Goal: Task Accomplishment & Management: Manage account settings

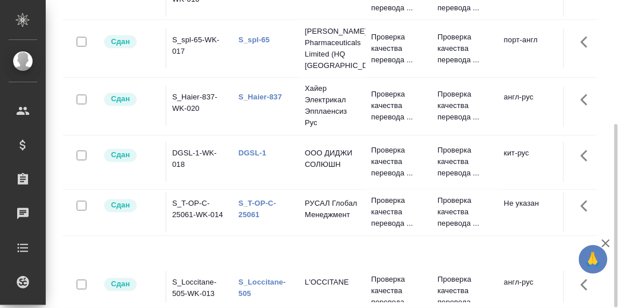
scroll to position [360, 0]
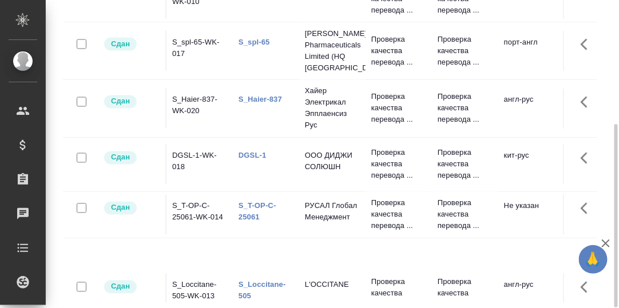
click at [261, 95] on link "S_Haier-837" at bounding box center [259, 99] width 43 height 9
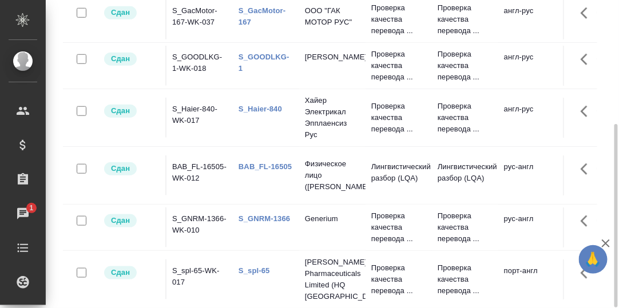
scroll to position [0, 0]
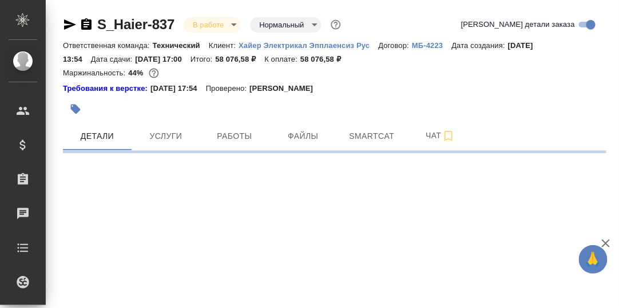
select select "RU"
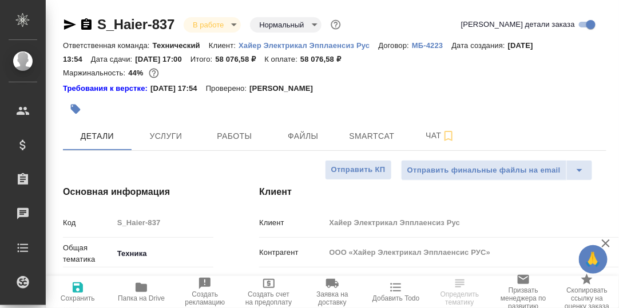
type textarea "x"
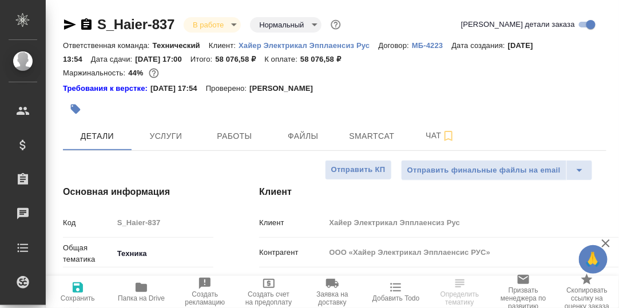
type textarea "x"
click at [437, 137] on span "Чат" at bounding box center [440, 136] width 55 height 14
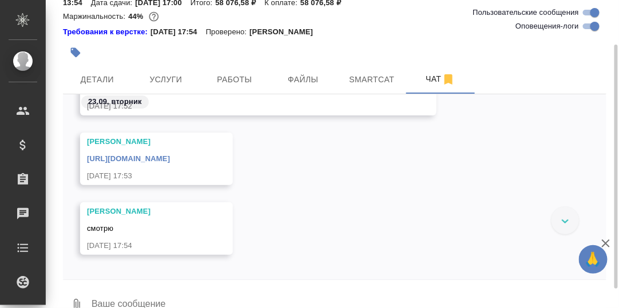
scroll to position [37051, 0]
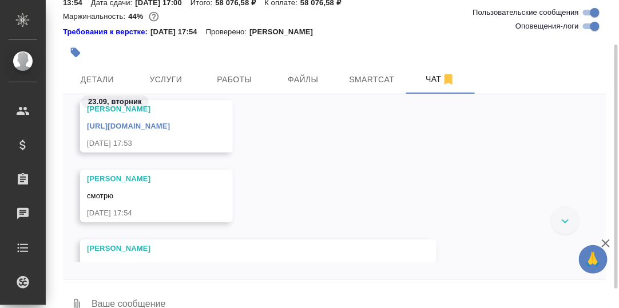
click at [170, 124] on link "[URL][DOMAIN_NAME]" at bounding box center [128, 126] width 83 height 9
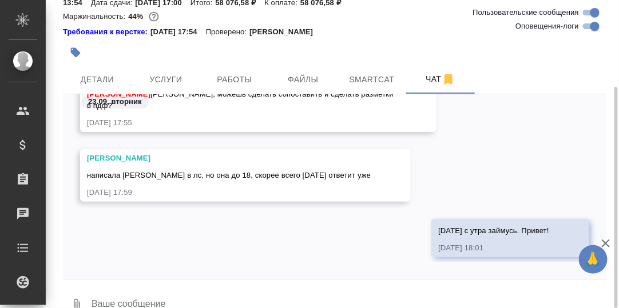
scroll to position [80, 0]
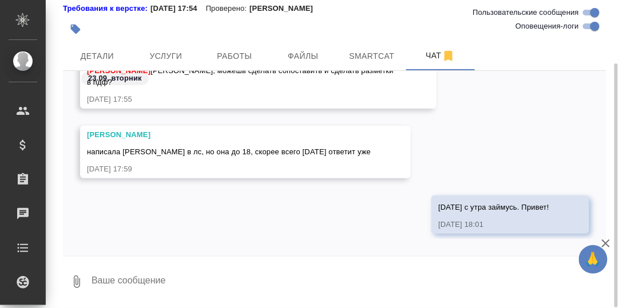
click at [170, 283] on textarea at bounding box center [348, 281] width 516 height 39
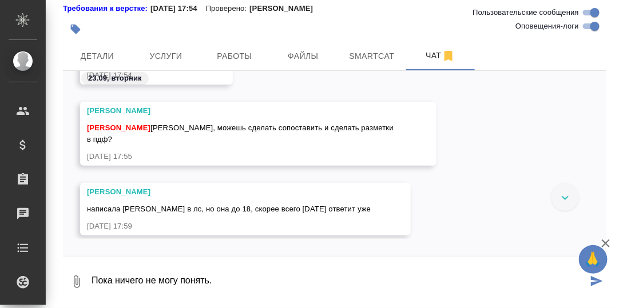
scroll to position [37223, 0]
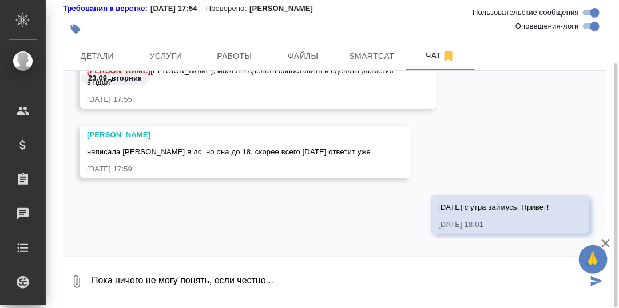
type textarea "Пока ничего не могу понять, если честно..."
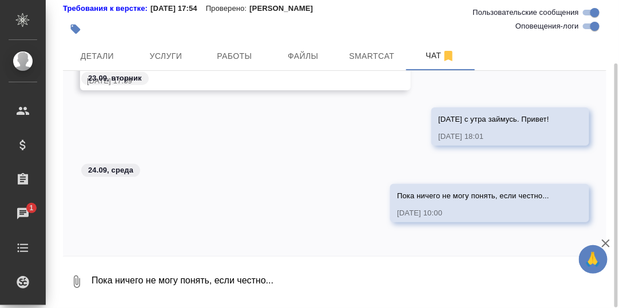
scroll to position [37437, 0]
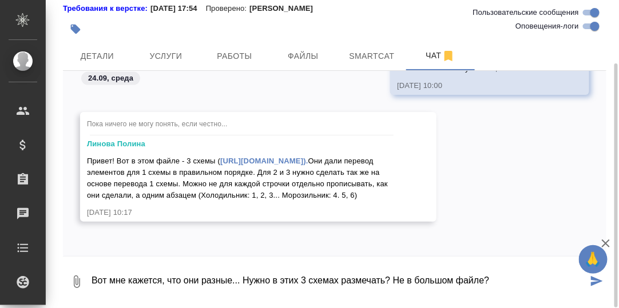
type textarea "Вот мне кажется, что они разные... Нужно в этих 3 схемах размечать? Не в большо…"
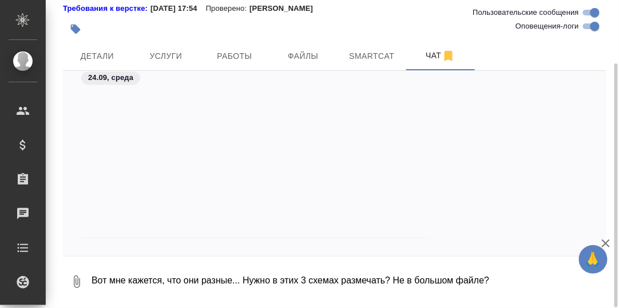
scroll to position [37695, 0]
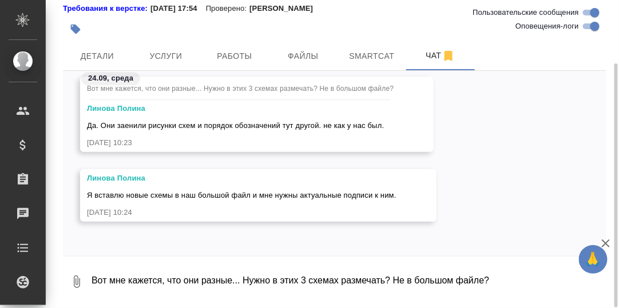
click at [153, 276] on textarea "Вот мне кажется, что они разные... Нужно в этих 3 схемах размечать? Не в большо…" at bounding box center [348, 281] width 516 height 39
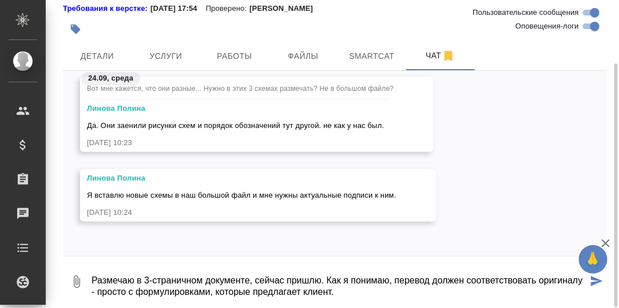
type textarea "Размечаю в 3-страничном документе, сейчас пришлю. Как я понимаю, перевод должен…"
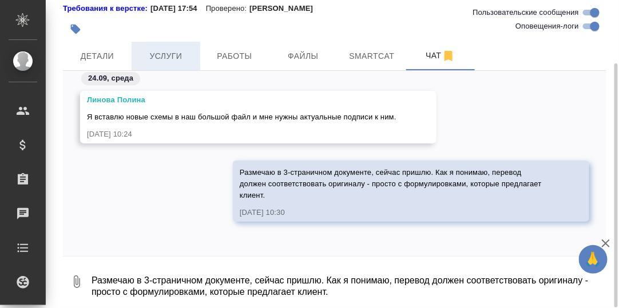
click at [162, 54] on span "Услуги" at bounding box center [165, 56] width 55 height 14
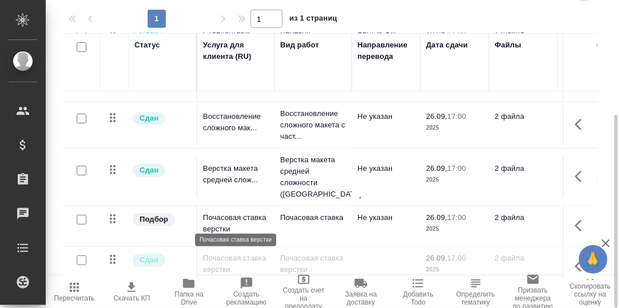
scroll to position [114, 0]
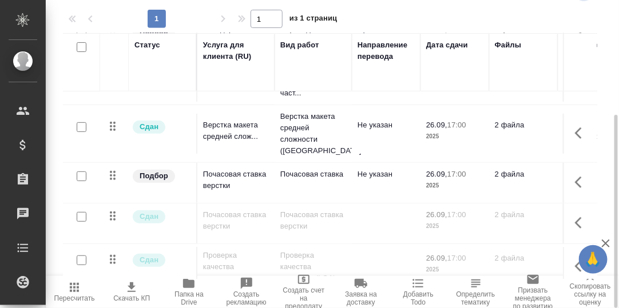
drag, startPoint x: 283, startPoint y: 274, endPoint x: 197, endPoint y: 274, distance: 85.8
click at [197, 274] on div "Стандартные настройки 1 1 из 1 страниц Статус Услуга для клиента (RU) Вид работ…" at bounding box center [334, 128] width 543 height 302
click at [189, 284] on icon "button" at bounding box center [188, 283] width 11 height 9
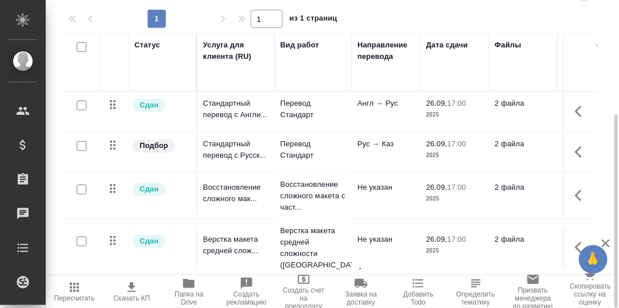
scroll to position [0, 0]
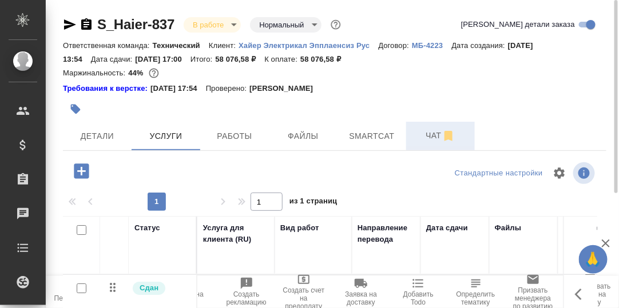
click at [429, 134] on span "Чат" at bounding box center [440, 136] width 55 height 14
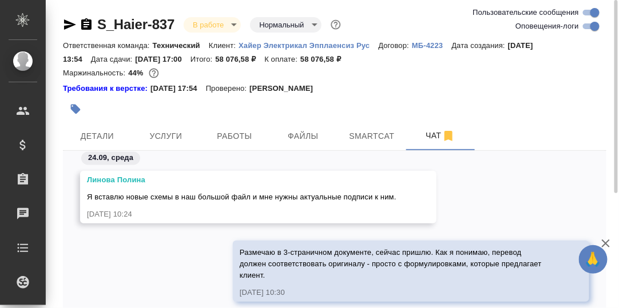
scroll to position [57, 0]
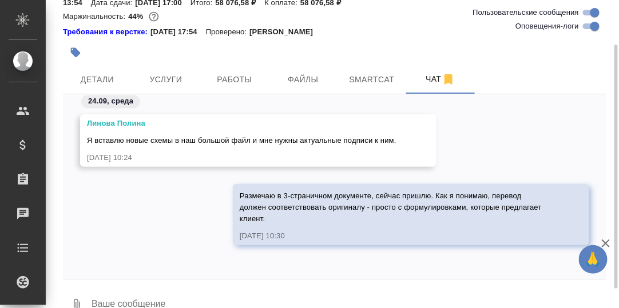
click at [194, 297] on textarea at bounding box center [348, 305] width 516 height 39
type textarea "#"
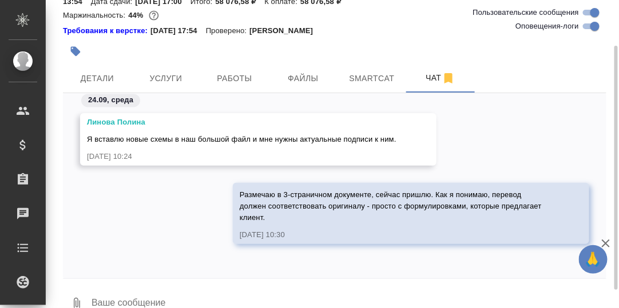
type textarea """
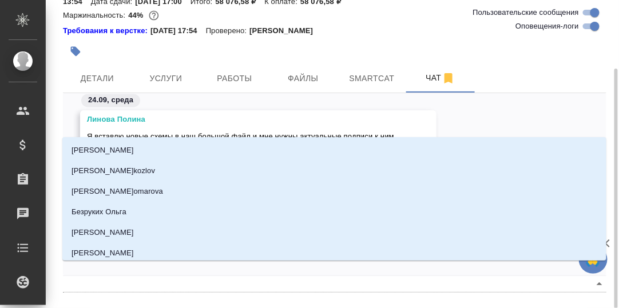
scroll to position [71, 0]
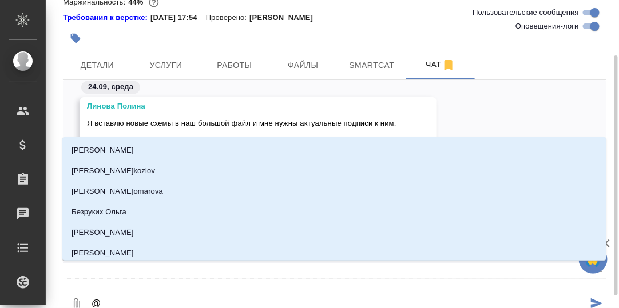
type textarea "@П"
type input "П"
type textarea "@Пло"
type input "Пло"
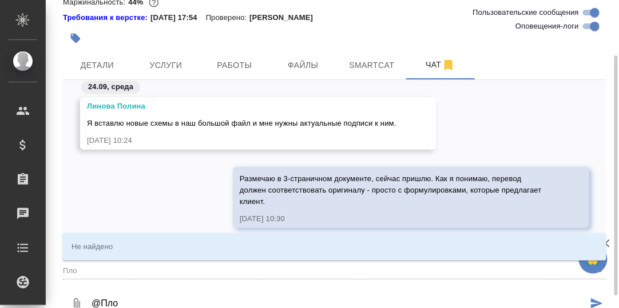
type textarea "@Пл"
type input "Пл"
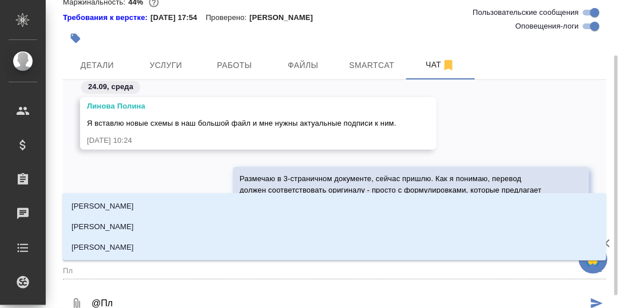
type textarea "@П"
type input "П"
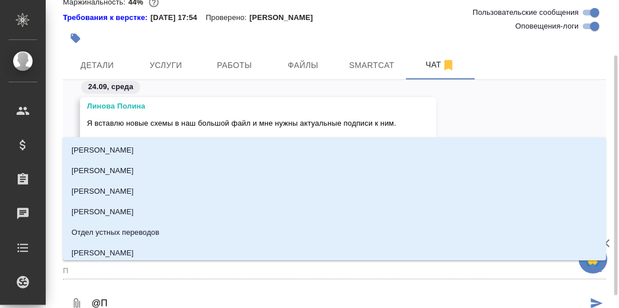
type textarea "@По"
type input "По"
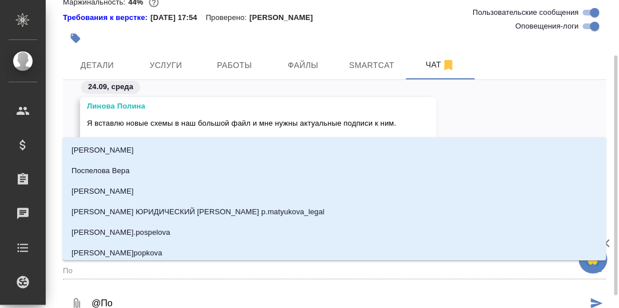
type textarea "@Пол"
type input "Пол"
type textarea "@Поли"
type input "Поли"
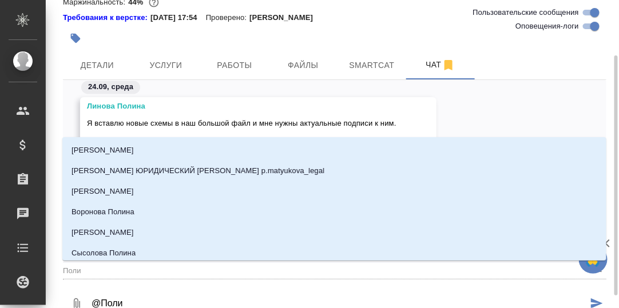
type textarea "@Полин"
type input "Полин"
type textarea "@Полина"
type input "Полина"
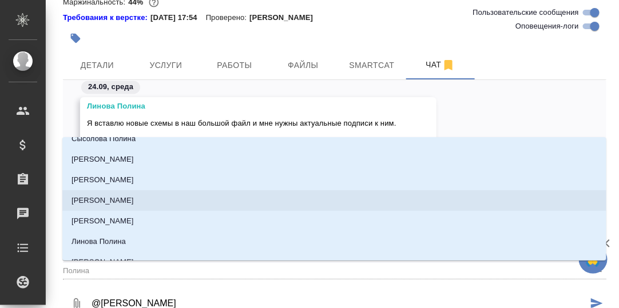
scroll to position [172, 0]
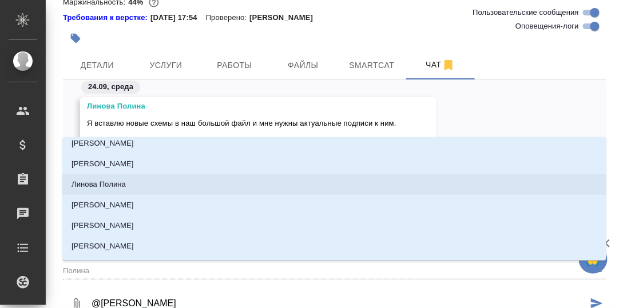
click at [110, 186] on p "Линова Полина" at bounding box center [98, 184] width 54 height 11
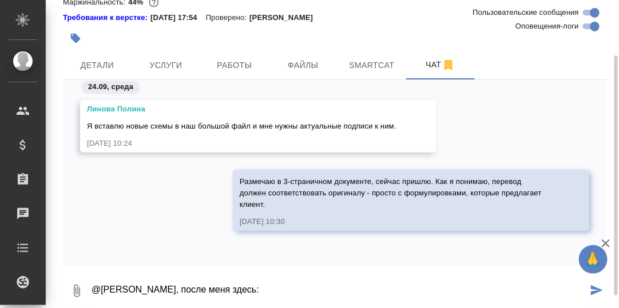
paste textarea "https://drive.awatera.com/apps/files/files?dir=/Shares/%D0%A5%D0%B0%D0%B9%D0%B5…"
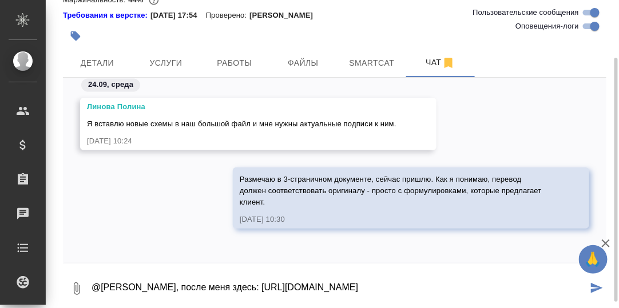
type textarea "@Линова Полина, после меня здесь: https://drive.awatera.com/apps/files/files?di…"
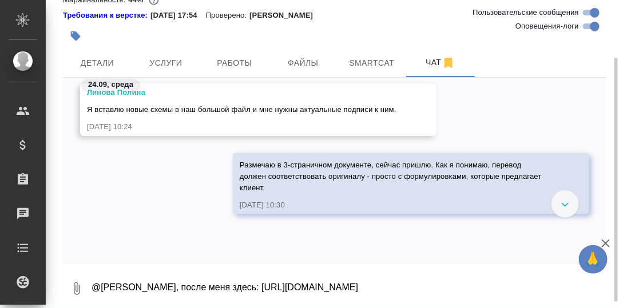
scroll to position [38773, 0]
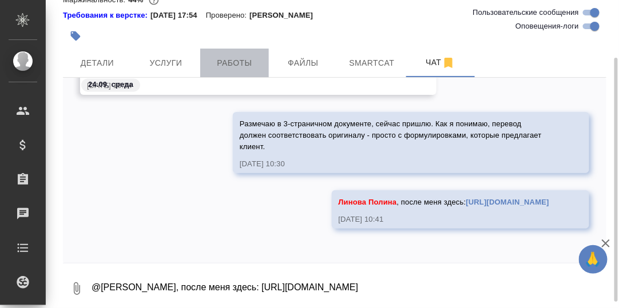
click at [233, 65] on span "Работы" at bounding box center [234, 63] width 55 height 14
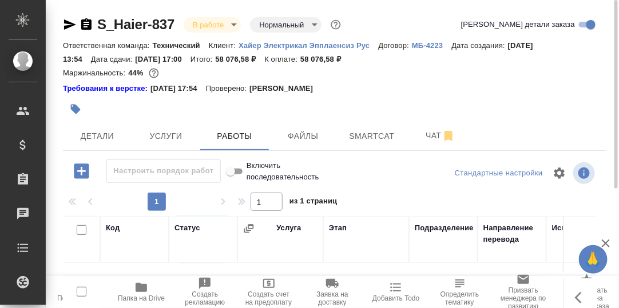
scroll to position [144, 0]
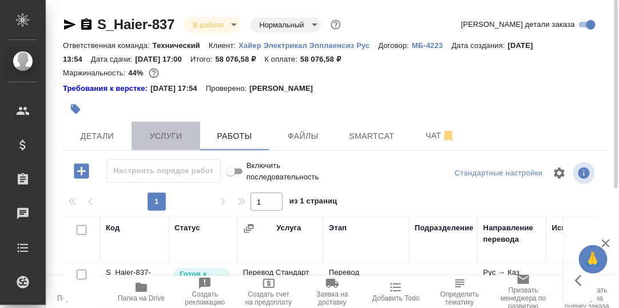
click at [166, 137] on span "Услуги" at bounding box center [165, 136] width 55 height 14
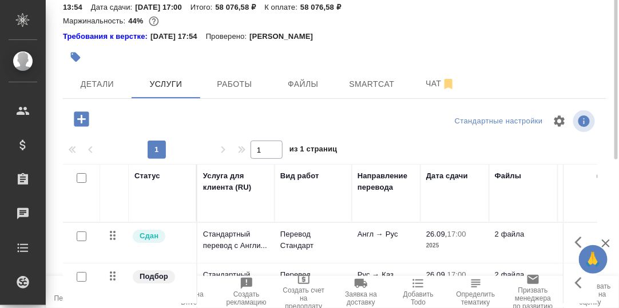
scroll to position [11, 0]
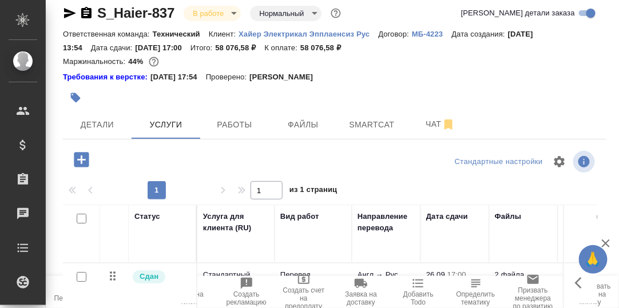
click at [79, 159] on icon "button" at bounding box center [81, 160] width 20 height 20
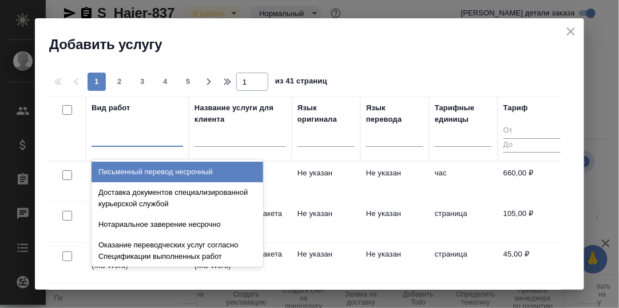
click at [136, 138] on div at bounding box center [136, 135] width 91 height 17
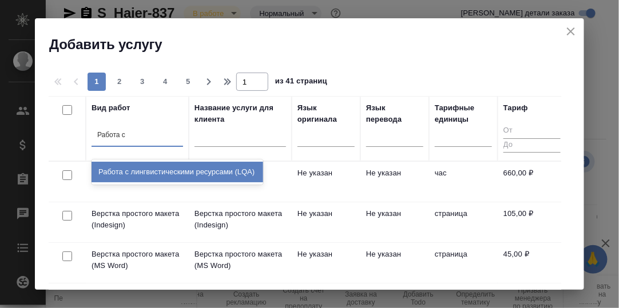
type input "Работа с"
click at [155, 170] on div "Работа с лингвистическими ресурсами (LQA)" at bounding box center [177, 172] width 172 height 21
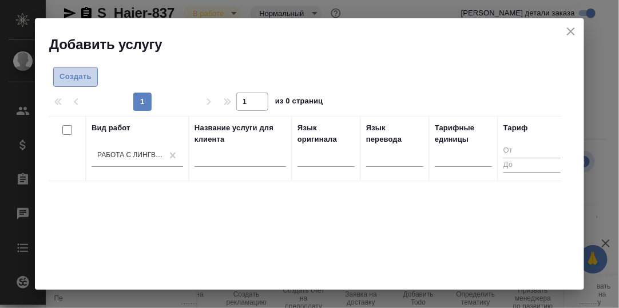
click at [77, 74] on span "Создать" at bounding box center [75, 76] width 32 height 13
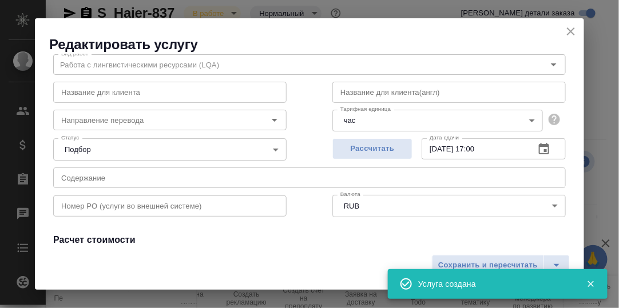
scroll to position [57, 0]
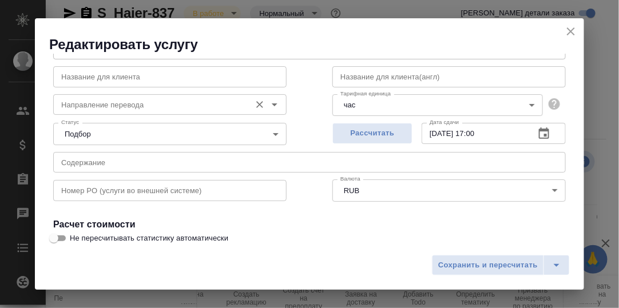
click at [117, 106] on input "Направление перевода" at bounding box center [151, 105] width 188 height 14
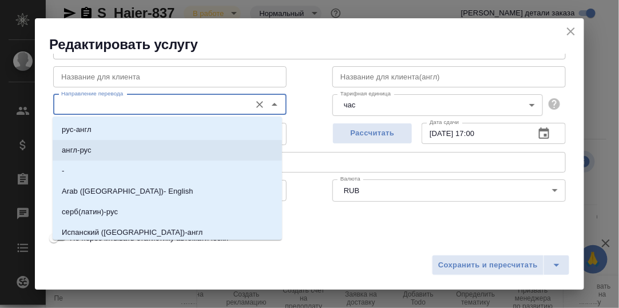
click at [90, 149] on p "англ-рус" at bounding box center [77, 150] width 30 height 11
type input "англ-рус"
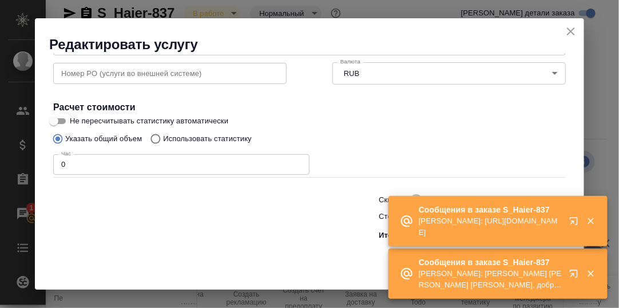
scroll to position [174, 0]
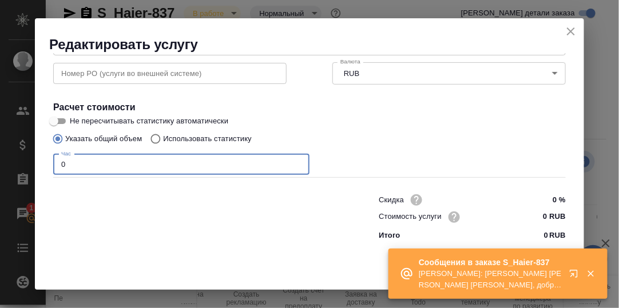
drag, startPoint x: 64, startPoint y: 165, endPoint x: 49, endPoint y: 166, distance: 14.9
click at [49, 166] on div "Вид работ Работа с лингвистическими ресурсами (LQA) Вид работ Название для клие…" at bounding box center [309, 79] width 521 height 333
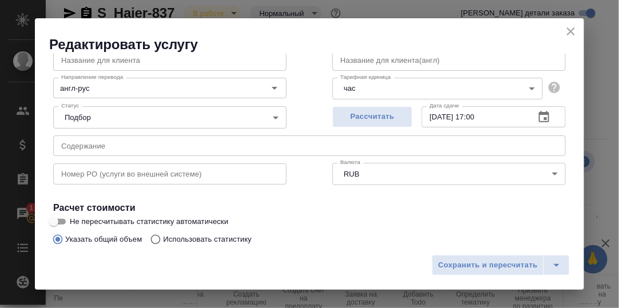
scroll to position [59, 0]
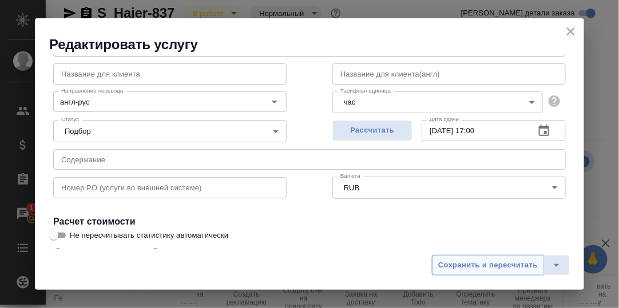
type input "2"
click at [497, 265] on span "Сохранить и пересчитать" at bounding box center [487, 265] width 99 height 13
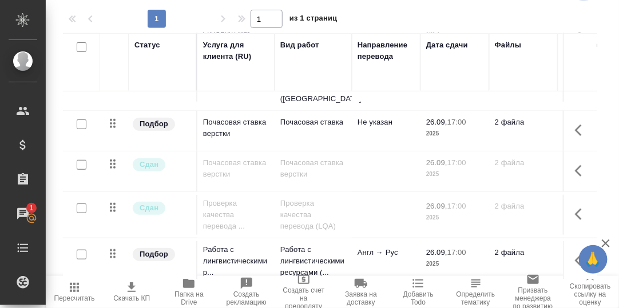
scroll to position [183, 0]
click at [575, 254] on icon "button" at bounding box center [582, 261] width 14 height 14
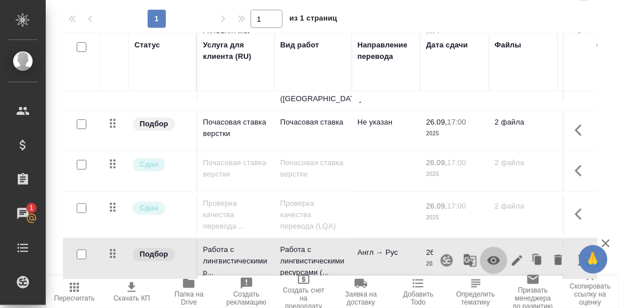
click at [487, 257] on icon "button" at bounding box center [493, 261] width 13 height 9
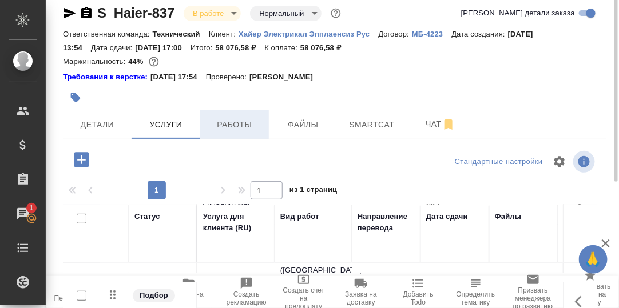
scroll to position [0, 0]
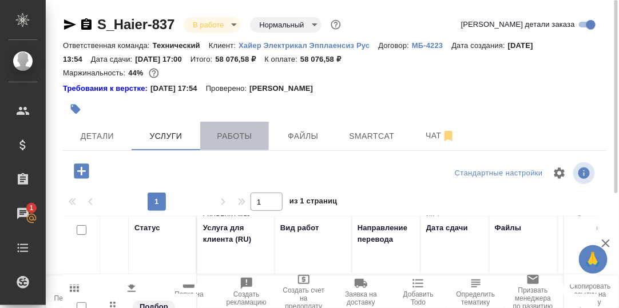
drag, startPoint x: 230, startPoint y: 136, endPoint x: 249, endPoint y: 132, distance: 18.9
click at [240, 134] on span "Работы" at bounding box center [234, 136] width 55 height 14
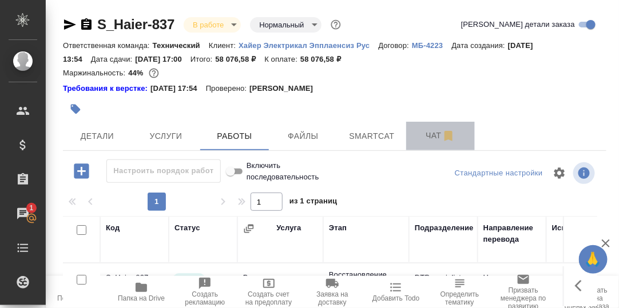
click at [433, 135] on span "Чат" at bounding box center [440, 136] width 55 height 14
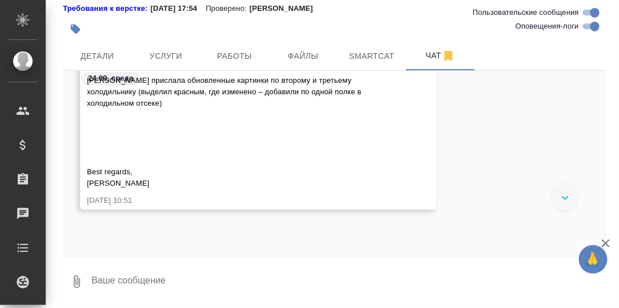
scroll to position [39313, 0]
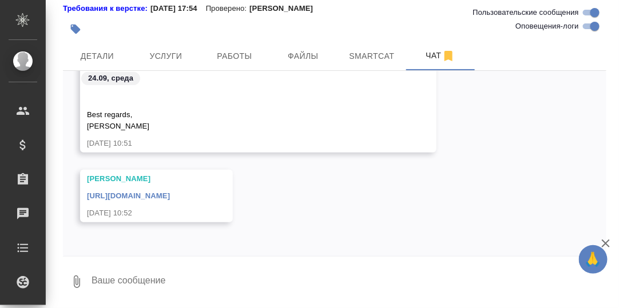
click at [170, 197] on link "https://drive.awatera.com/s/nAQ9LSb5f3ygeGp" at bounding box center [128, 196] width 83 height 9
click at [113, 272] on textarea at bounding box center [348, 281] width 516 height 39
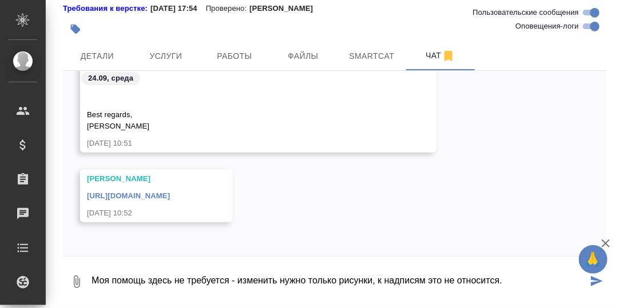
type textarea "Моя помощь здесь не требуется - изменить нужно только рисунки, к надписям это н…"
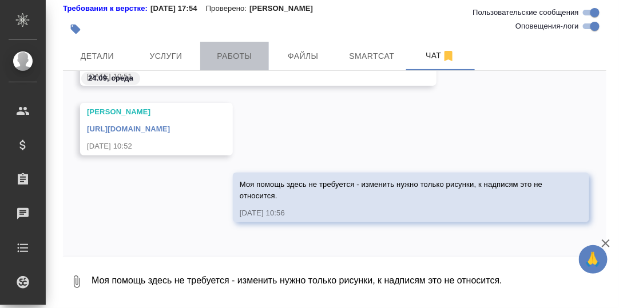
click at [237, 54] on span "Работы" at bounding box center [234, 56] width 55 height 14
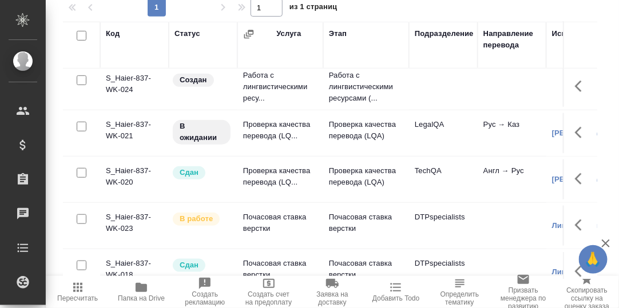
scroll to position [75, 0]
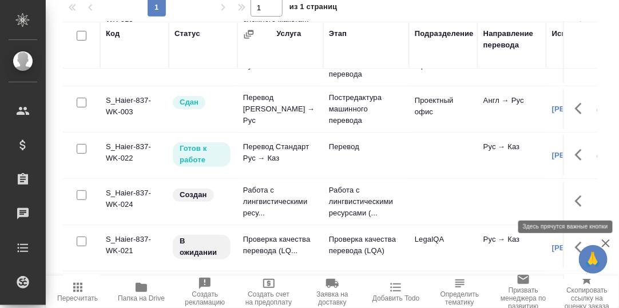
click at [575, 197] on icon "button" at bounding box center [582, 201] width 14 height 14
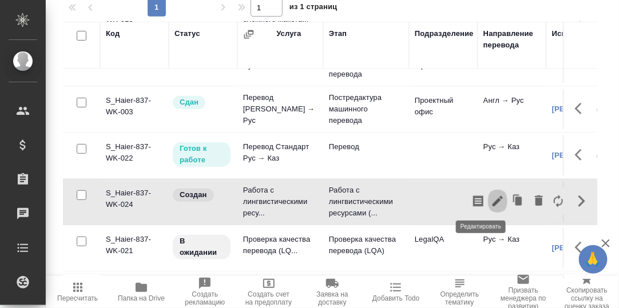
click at [492, 196] on icon "button" at bounding box center [497, 201] width 10 height 10
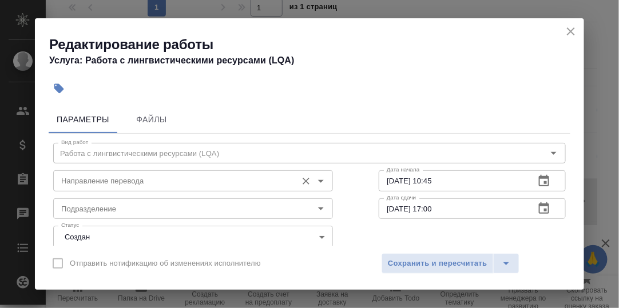
click at [146, 181] on input "Направление перевода" at bounding box center [174, 181] width 234 height 14
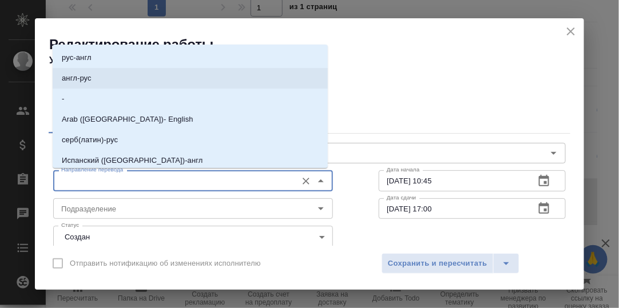
click at [90, 78] on p "англ-рус" at bounding box center [77, 78] width 30 height 11
type input "англ-рус"
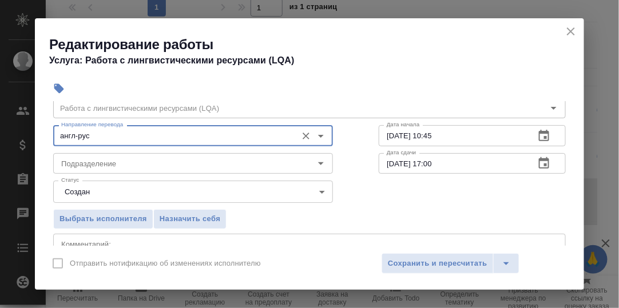
scroll to position [57, 0]
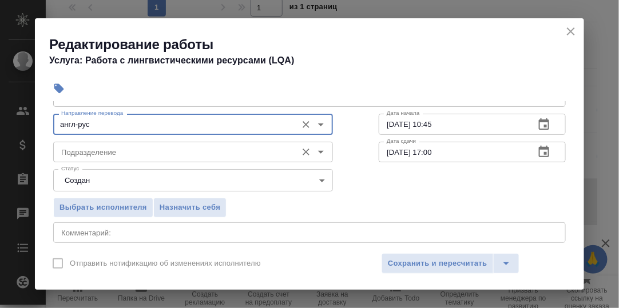
click at [107, 151] on input "Подразделение" at bounding box center [174, 152] width 234 height 14
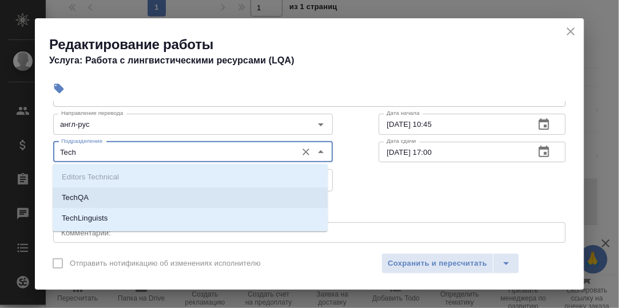
click at [101, 193] on li "TechQA" at bounding box center [190, 198] width 275 height 21
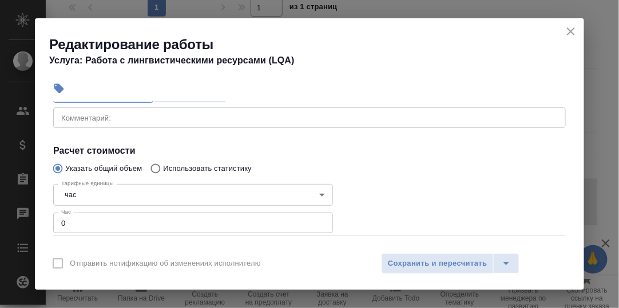
scroll to position [229, 0]
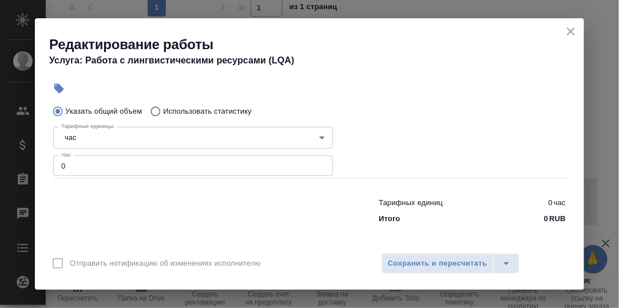
type input "TechQA"
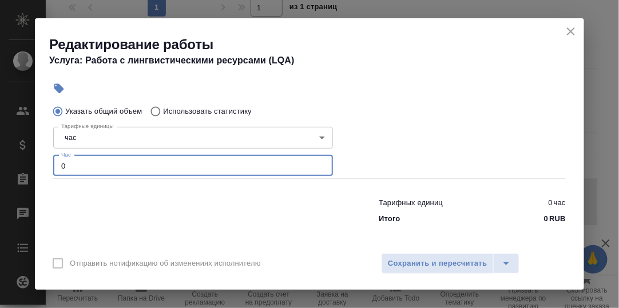
drag, startPoint x: 66, startPoint y: 163, endPoint x: 46, endPoint y: 164, distance: 19.4
click at [46, 164] on div "Параметры Файлы Вид работ Работа с лингвистическими ресурсами (LQA) Вид работ Н…" at bounding box center [309, 173] width 549 height 145
type input "2"
click at [390, 130] on div at bounding box center [472, 150] width 233 height 102
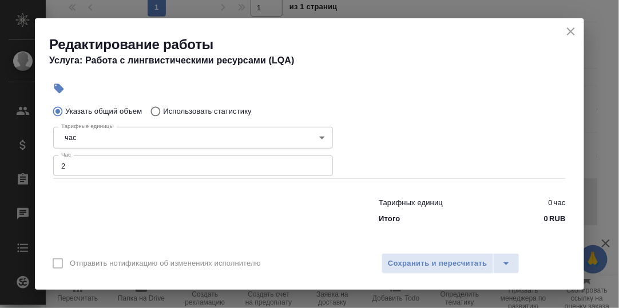
scroll to position [172, 0]
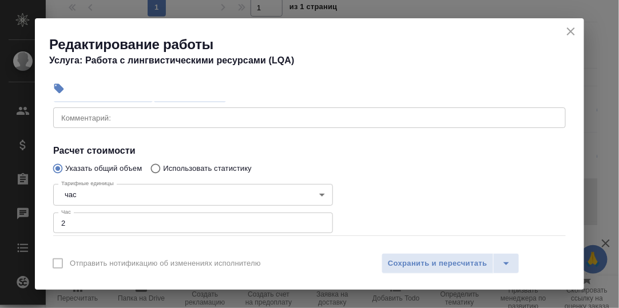
click at [103, 118] on textarea at bounding box center [309, 117] width 496 height 9
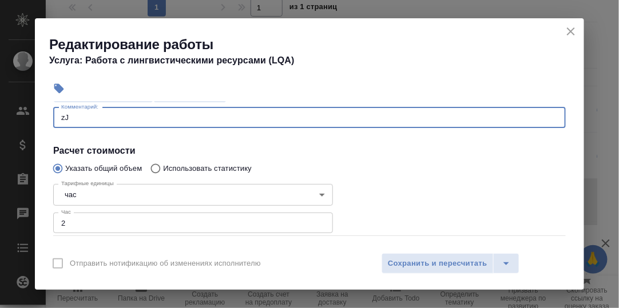
type textarea "z"
type textarea "Обновление глоссария и ТМ+разметка по новым рисункам"
click at [364, 146] on h4 "Расчет стоимости" at bounding box center [309, 151] width 512 height 14
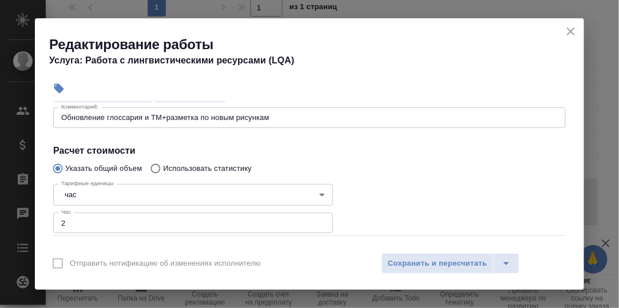
drag, startPoint x: 433, startPoint y: 261, endPoint x: 443, endPoint y: 253, distance: 13.0
click at [435, 261] on span "Сохранить и пересчитать" at bounding box center [437, 263] width 99 height 13
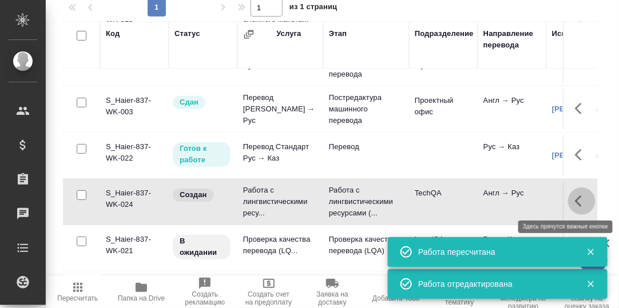
click at [575, 200] on icon "button" at bounding box center [582, 201] width 14 height 14
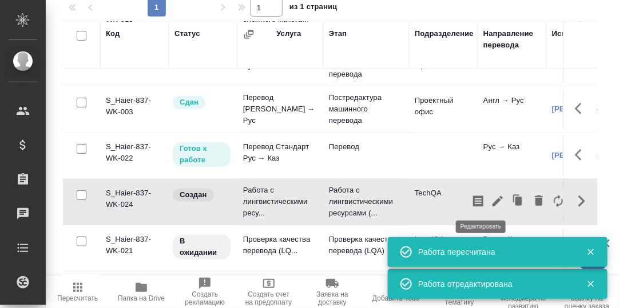
click at [492, 196] on icon "button" at bounding box center [497, 201] width 10 height 10
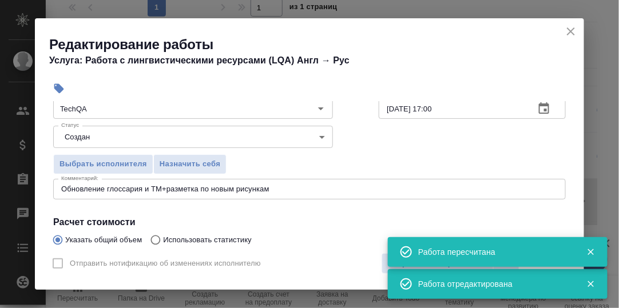
scroll to position [114, 0]
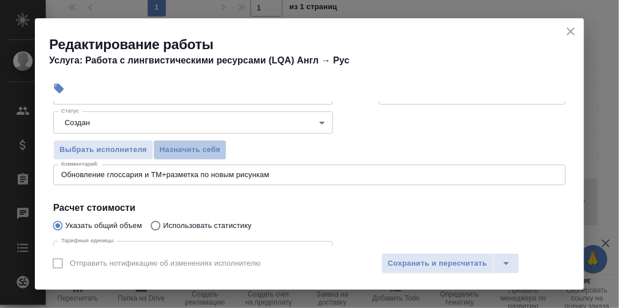
drag, startPoint x: 187, startPoint y: 144, endPoint x: 257, endPoint y: 174, distance: 75.8
click at [188, 145] on span "Назначить себя" at bounding box center [190, 150] width 61 height 13
click at [466, 259] on span "Сохранить и пересчитать" at bounding box center [437, 263] width 99 height 13
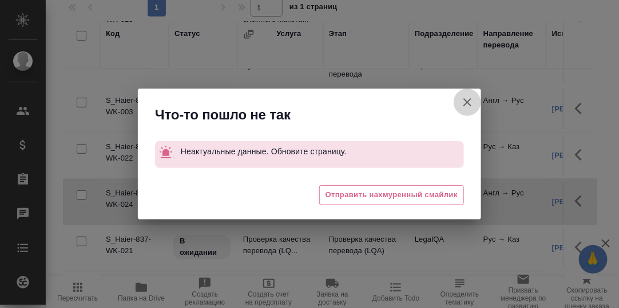
click at [466, 103] on icon "button" at bounding box center [467, 102] width 14 height 14
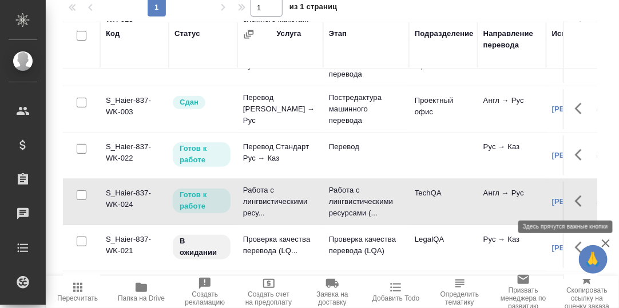
click at [575, 196] on icon "button" at bounding box center [578, 201] width 7 height 11
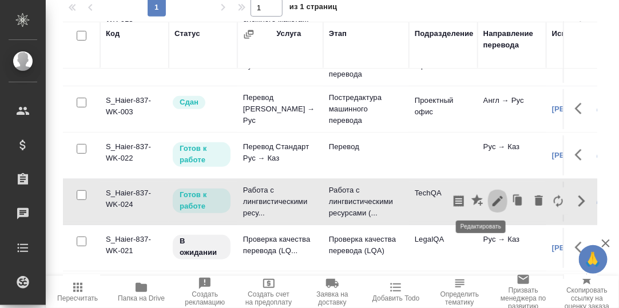
click at [491, 197] on icon "button" at bounding box center [498, 201] width 14 height 14
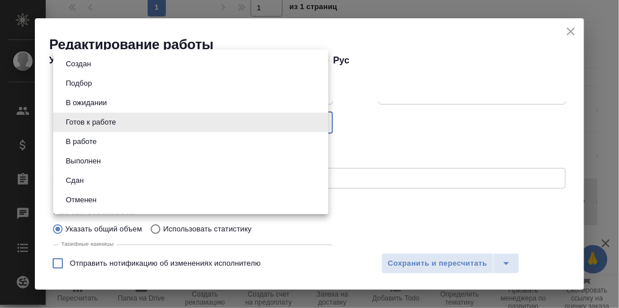
click at [316, 122] on body "🙏 .cls-1 fill:#fff; AWATERA Румянцева Дарья d.rumyantseva Клиенты Спецификации …" at bounding box center [309, 154] width 619 height 308
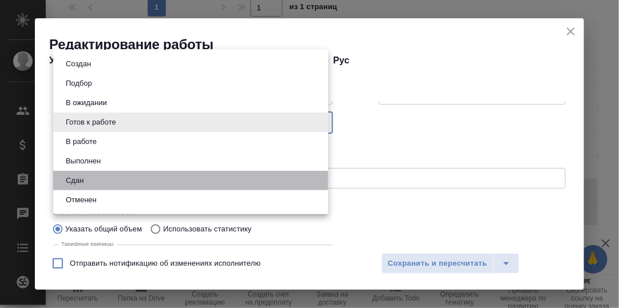
click at [100, 182] on li "Сдан" at bounding box center [190, 180] width 275 height 19
type input "closed"
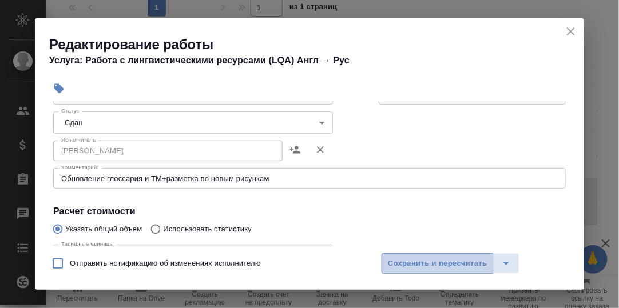
click at [423, 259] on span "Сохранить и пересчитать" at bounding box center [437, 263] width 99 height 13
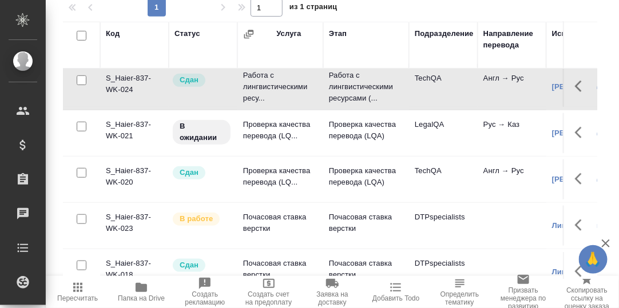
scroll to position [0, 0]
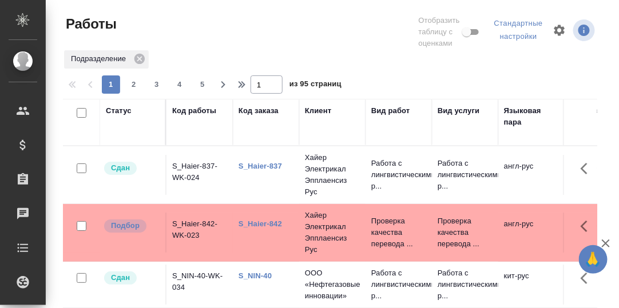
scroll to position [208, 0]
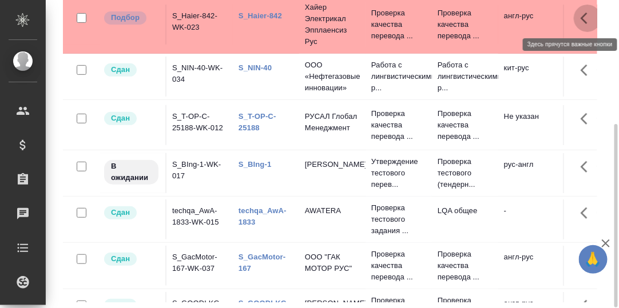
click at [580, 17] on icon "button" at bounding box center [587, 18] width 14 height 14
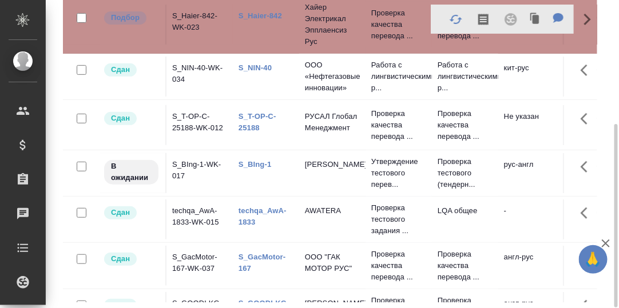
click at [194, 16] on td "S_Haier-842-WK-023" at bounding box center [199, 25] width 66 height 40
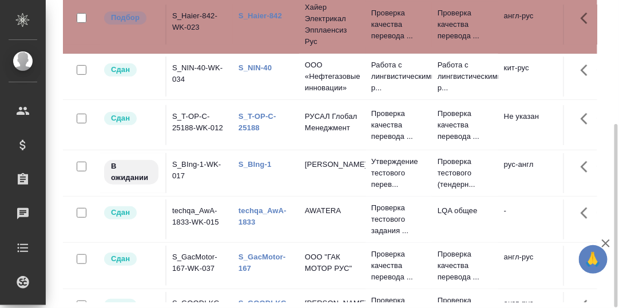
click at [262, 15] on link "S_Haier-842" at bounding box center [259, 15] width 43 height 9
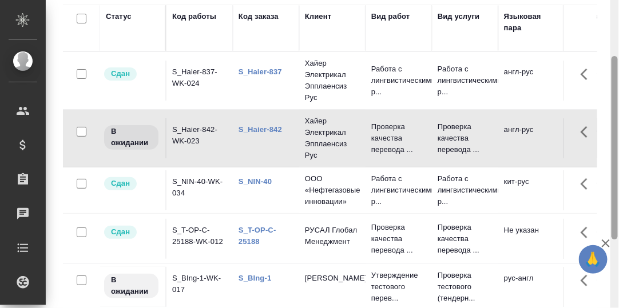
scroll to position [37, 0]
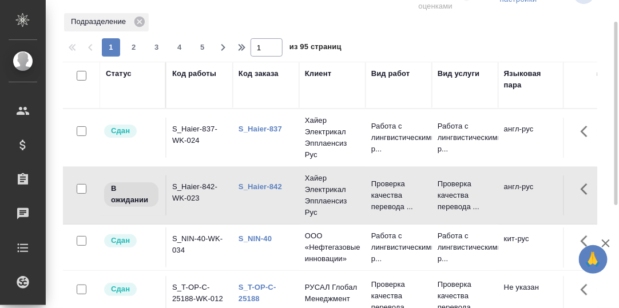
click at [121, 75] on div "Статус" at bounding box center [119, 73] width 26 height 11
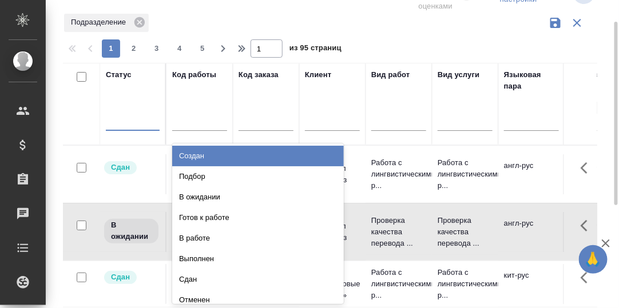
click at [117, 124] on div at bounding box center [133, 119] width 54 height 17
click at [198, 157] on div "Создан" at bounding box center [258, 156] width 172 height 21
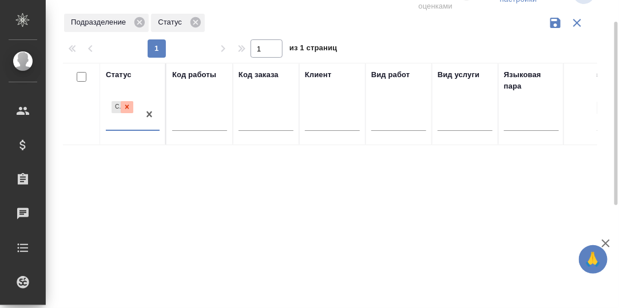
click at [126, 106] on icon at bounding box center [127, 107] width 4 height 4
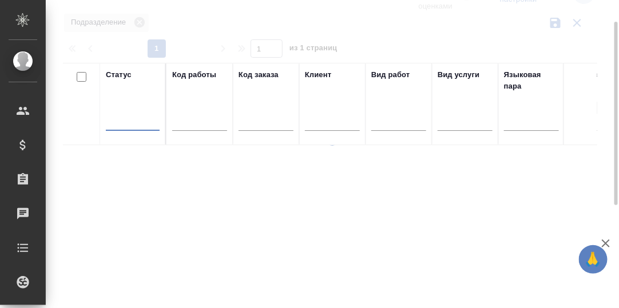
click at [125, 122] on div at bounding box center [133, 119] width 54 height 17
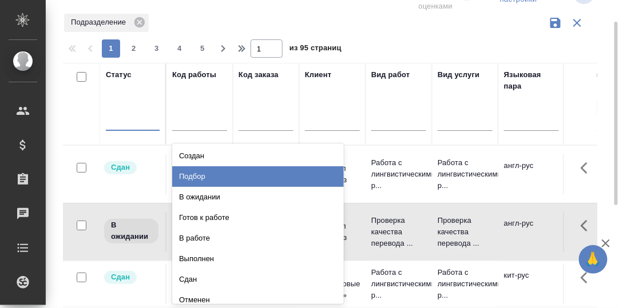
click at [198, 177] on div "Подбор" at bounding box center [258, 176] width 172 height 21
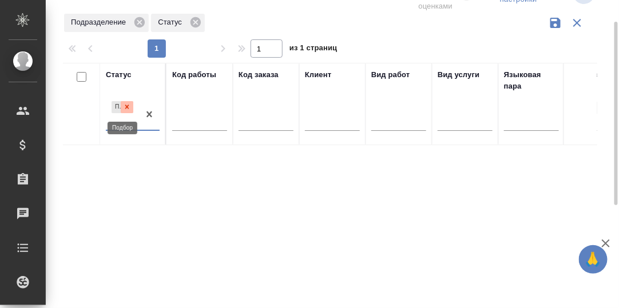
click at [127, 105] on icon at bounding box center [127, 107] width 8 height 8
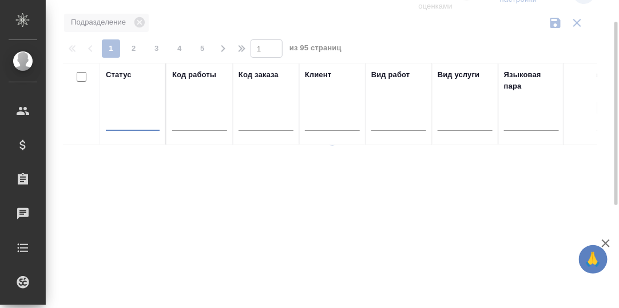
click at [126, 122] on div at bounding box center [133, 119] width 54 height 17
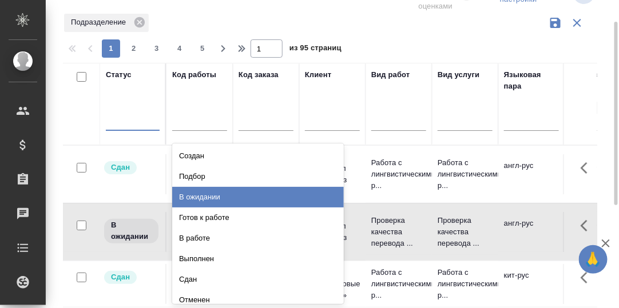
click at [209, 193] on div "В ожидании" at bounding box center [258, 197] width 172 height 21
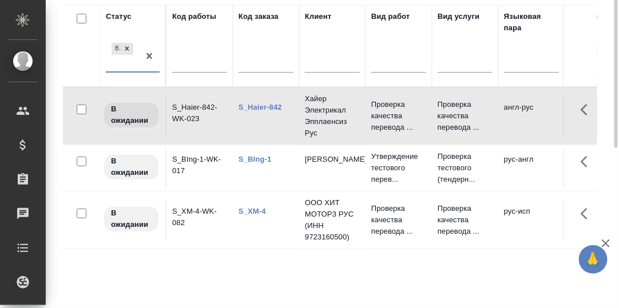
scroll to position [38, 0]
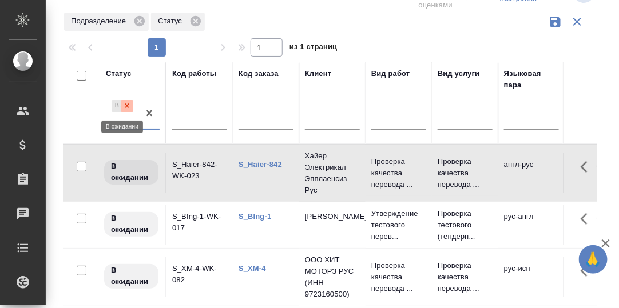
click at [125, 105] on icon at bounding box center [127, 106] width 8 height 8
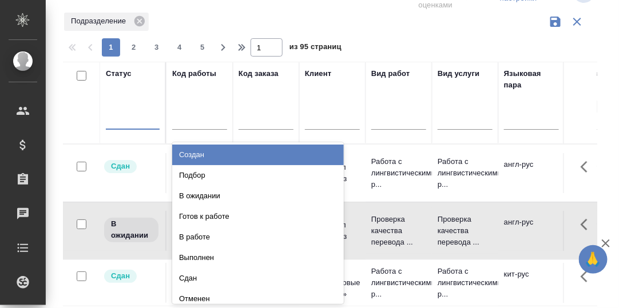
click at [121, 117] on div at bounding box center [133, 118] width 54 height 17
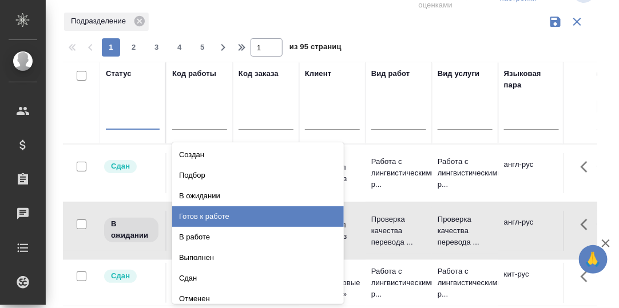
click at [209, 216] on div "Готов к работе" at bounding box center [258, 216] width 172 height 21
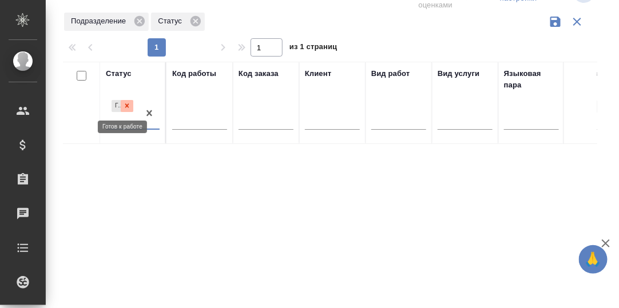
click at [126, 106] on icon at bounding box center [127, 106] width 4 height 4
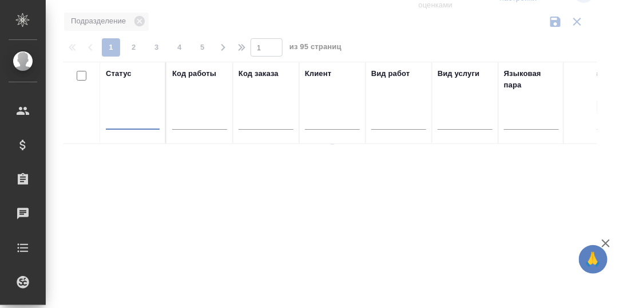
click at [124, 120] on div at bounding box center [133, 118] width 54 height 17
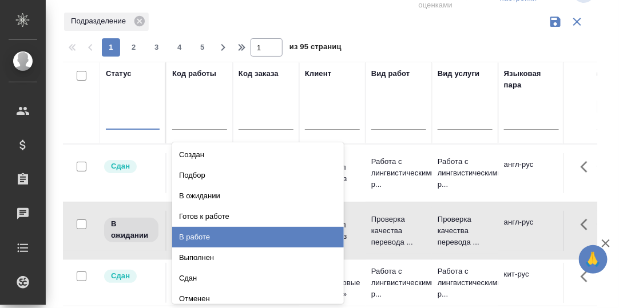
click at [214, 238] on div "В работе" at bounding box center [258, 237] width 172 height 21
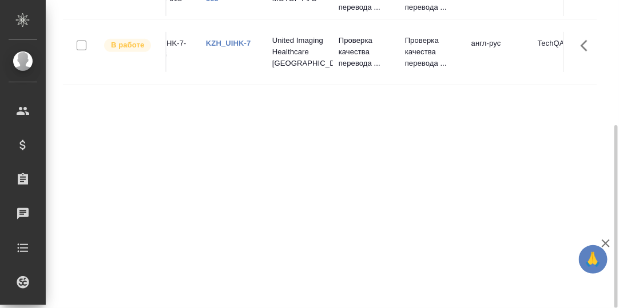
scroll to position [0, 0]
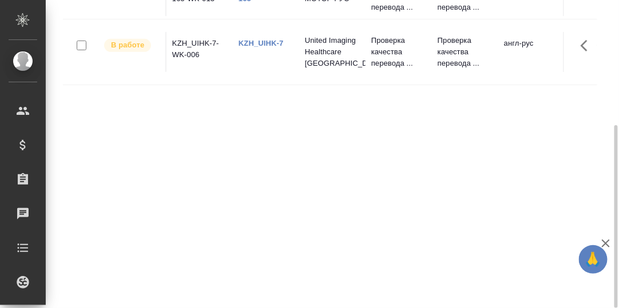
click at [268, 47] on link "KZH_UIHK-7" at bounding box center [260, 43] width 45 height 9
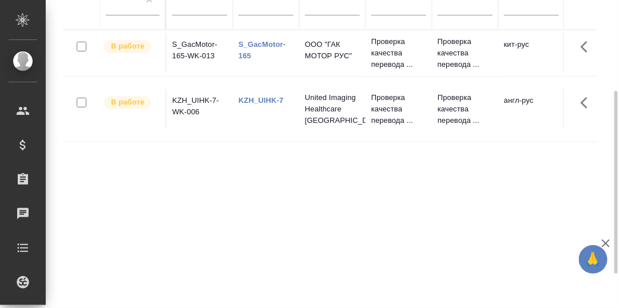
click at [259, 50] on link "S_GacMotor-165" at bounding box center [261, 50] width 47 height 20
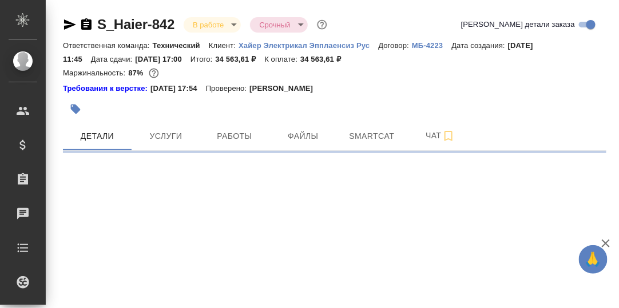
select select "RU"
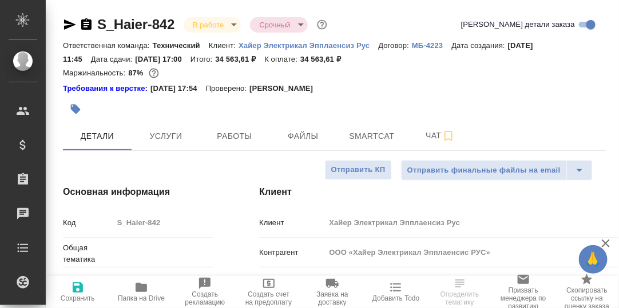
type textarea "x"
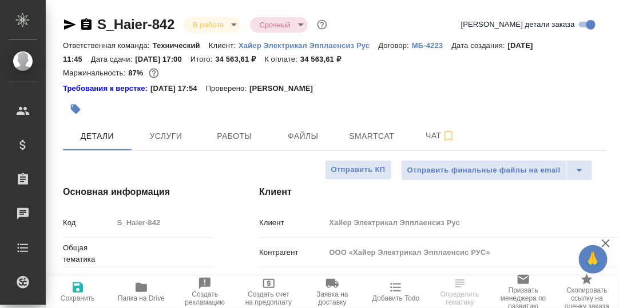
type textarea "x"
type input "[PERSON_NAME]"
type input "[PERSON_NAME]pavlova"
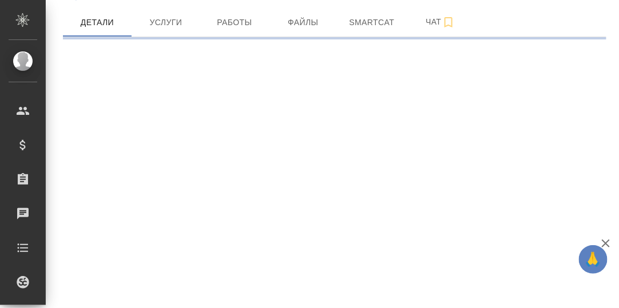
select select "RU"
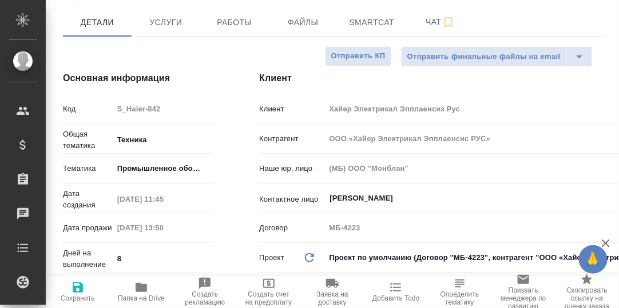
type textarea "x"
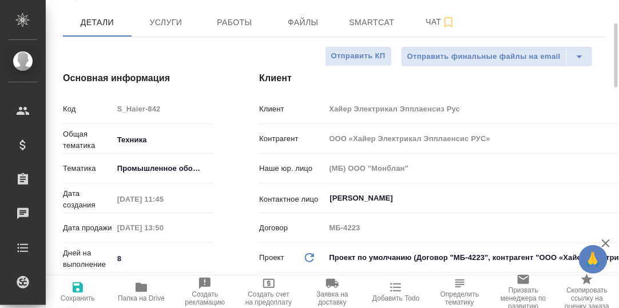
type textarea "x"
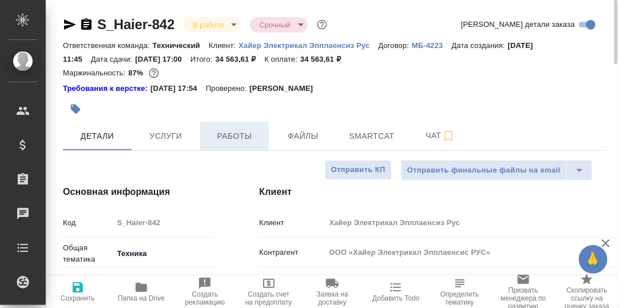
click at [236, 137] on span "Работы" at bounding box center [234, 136] width 55 height 14
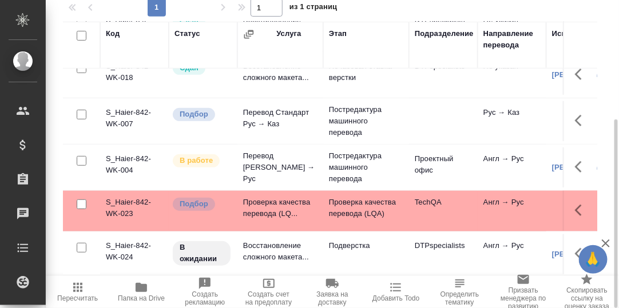
scroll to position [114, 0]
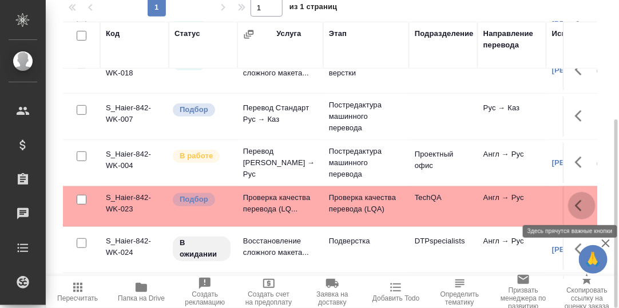
click at [575, 205] on icon "button" at bounding box center [582, 206] width 14 height 14
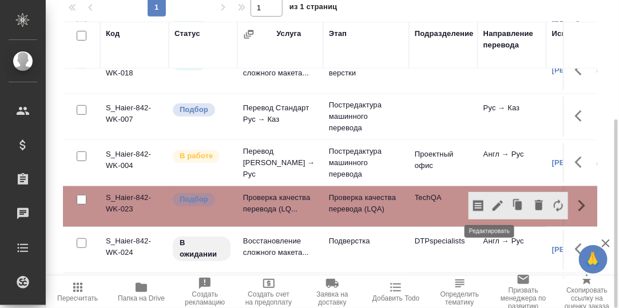
click at [492, 204] on icon "button" at bounding box center [497, 206] width 10 height 10
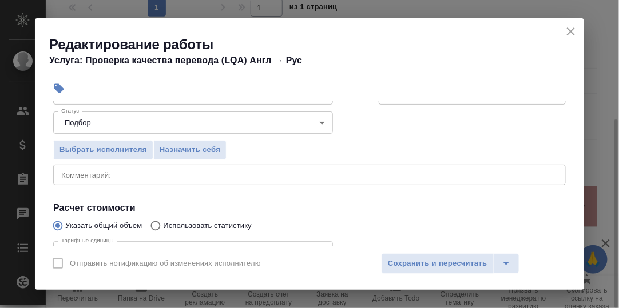
scroll to position [57, 0]
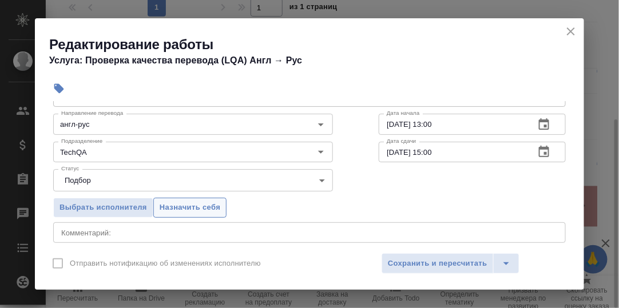
click at [199, 205] on span "Назначить себя" at bounding box center [190, 207] width 61 height 13
click at [453, 264] on span "Сохранить и пересчитать" at bounding box center [437, 263] width 99 height 13
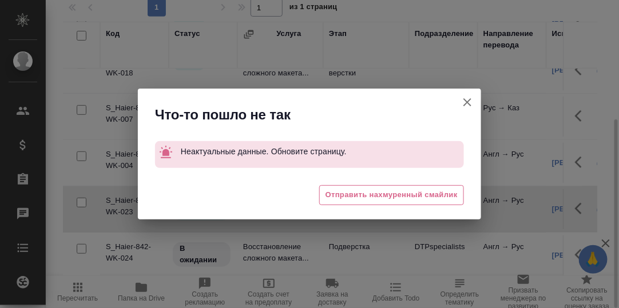
click at [467, 102] on icon "button" at bounding box center [467, 102] width 8 height 8
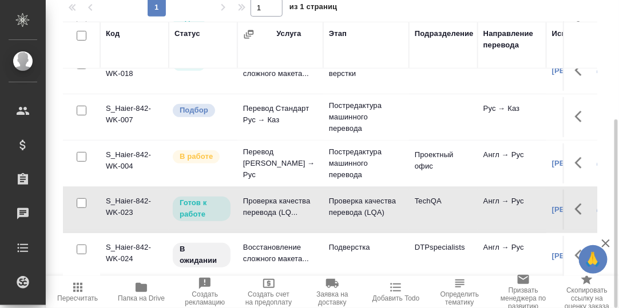
scroll to position [172, 0]
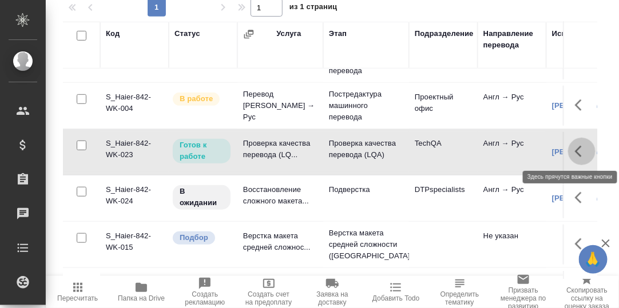
click at [575, 148] on icon "button" at bounding box center [578, 151] width 7 height 11
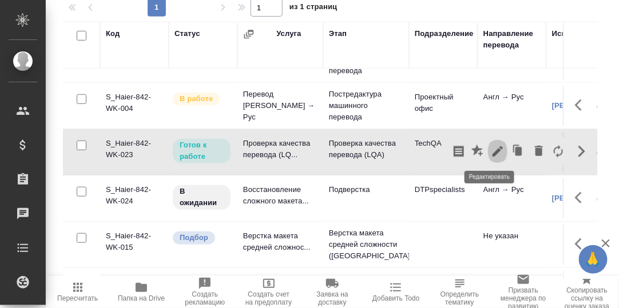
click at [493, 145] on icon "button" at bounding box center [498, 152] width 14 height 14
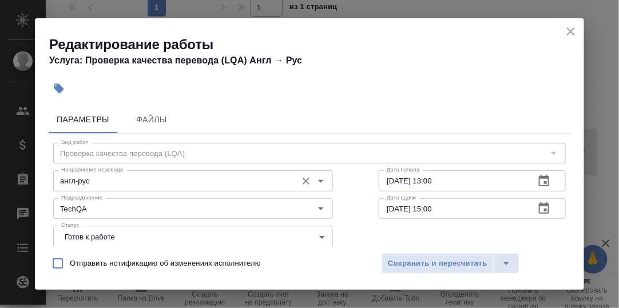
scroll to position [114, 0]
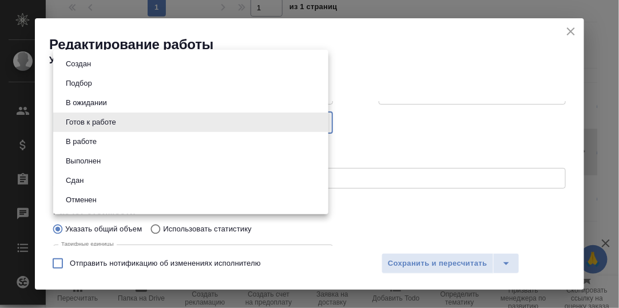
click at [318, 122] on body "🙏 .cls-1 fill:#fff; AWATERA Румянцева Дарья d.rumyantseva Клиенты Спецификации …" at bounding box center [309, 154] width 619 height 308
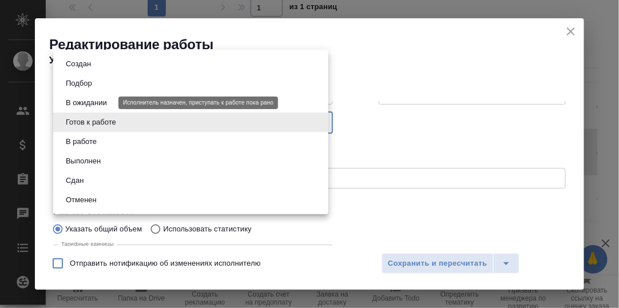
click at [105, 100] on button "В ожидании" at bounding box center [86, 103] width 48 height 13
type input "pending"
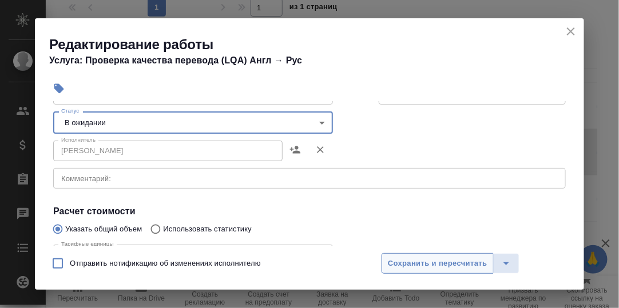
click at [424, 262] on span "Сохранить и пересчитать" at bounding box center [437, 263] width 99 height 13
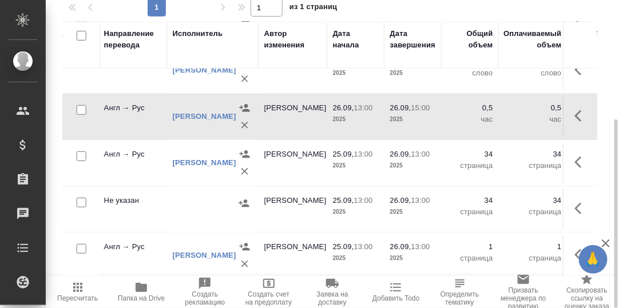
scroll to position [212, 380]
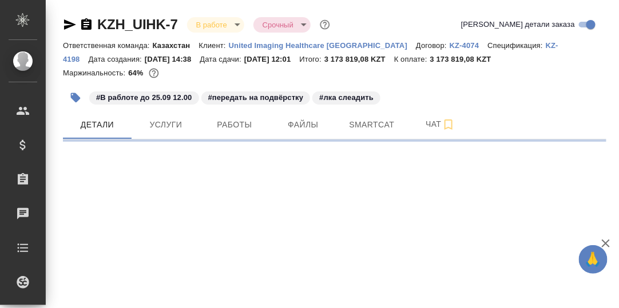
select select "RU"
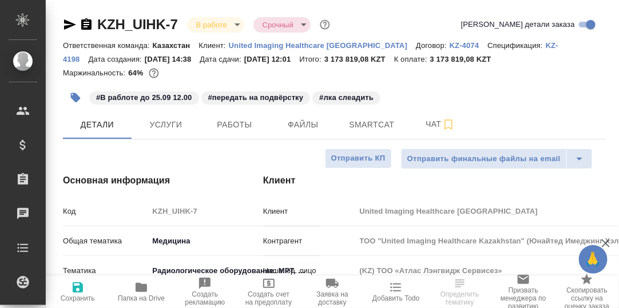
type textarea "x"
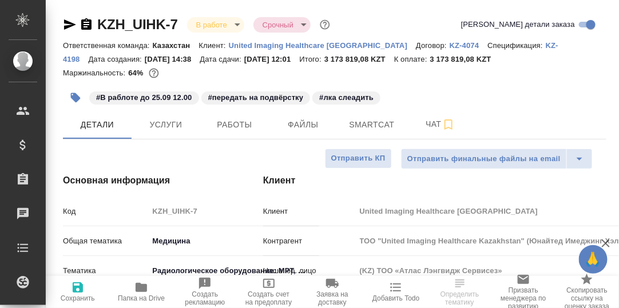
type textarea "x"
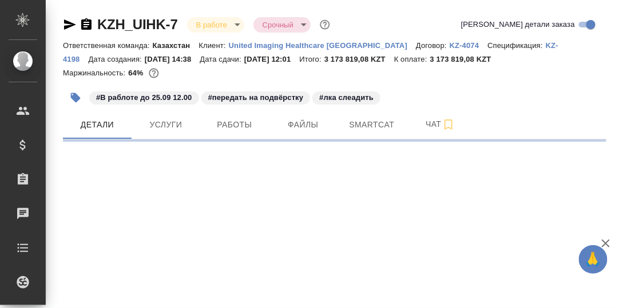
select select "RU"
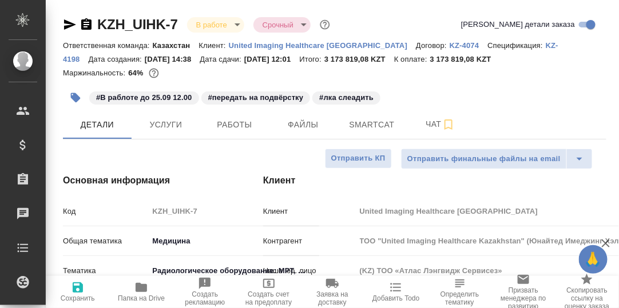
type textarea "x"
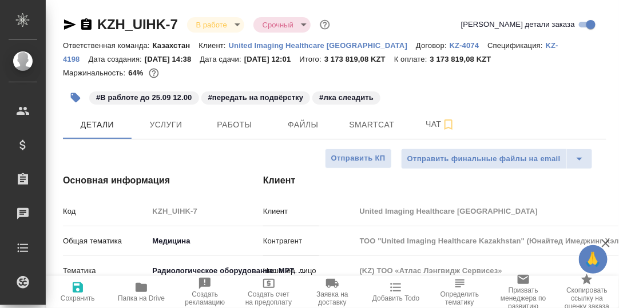
type textarea "x"
click at [362, 128] on span "Smartcat" at bounding box center [371, 125] width 55 height 14
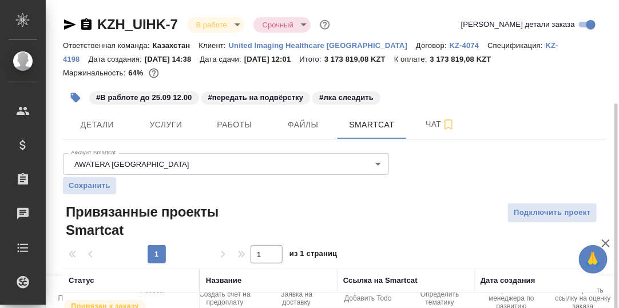
scroll to position [63, 0]
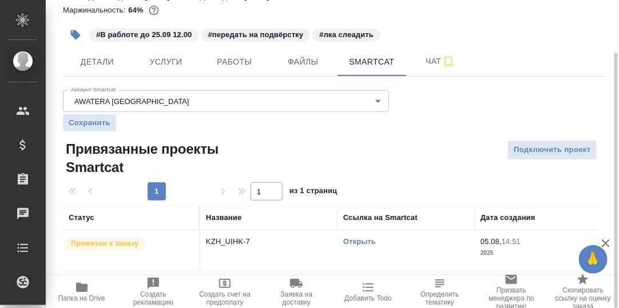
click at [363, 241] on link "Открыть" at bounding box center [359, 241] width 33 height 9
click at [359, 238] on link "Открыть" at bounding box center [359, 241] width 33 height 9
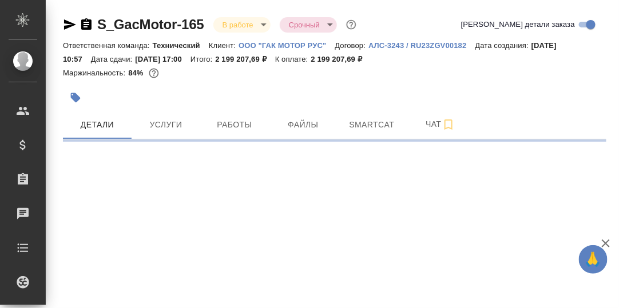
select select "RU"
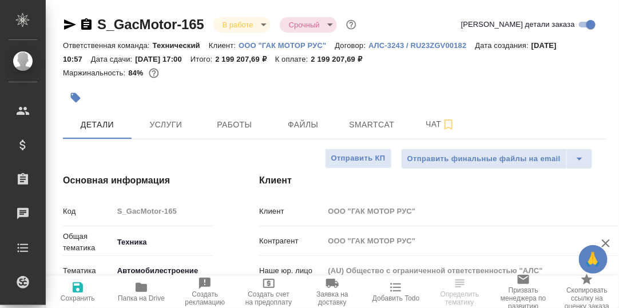
type textarea "x"
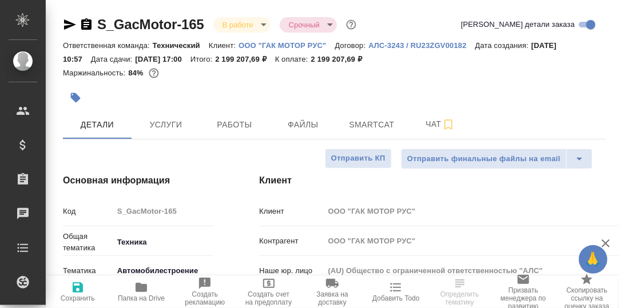
type textarea "x"
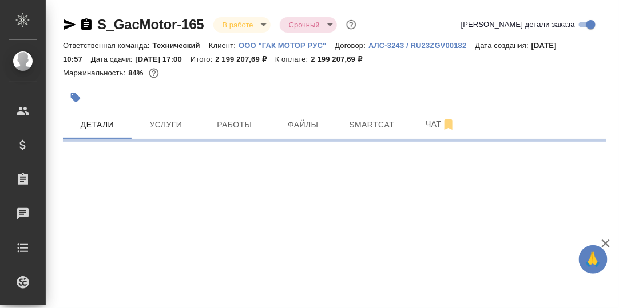
select select "RU"
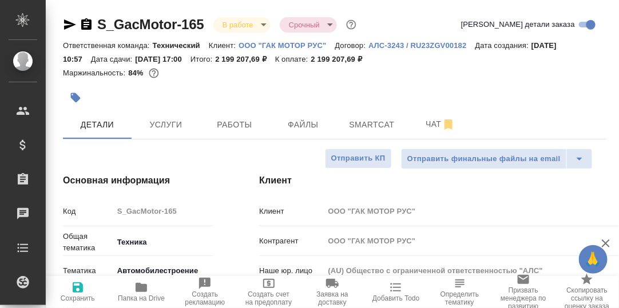
type textarea "x"
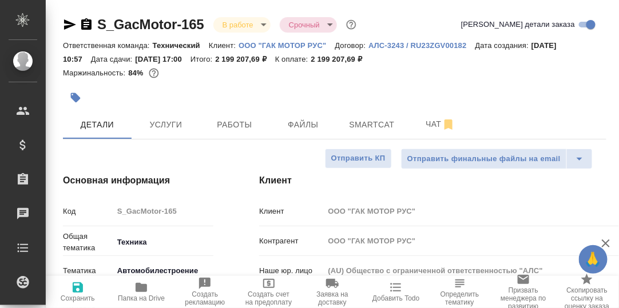
type textarea "x"
click at [377, 126] on span "Smartcat" at bounding box center [371, 125] width 55 height 14
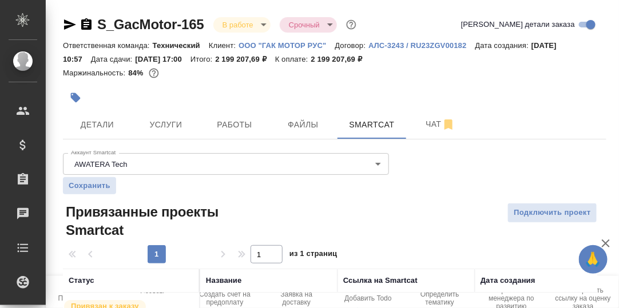
scroll to position [63, 0]
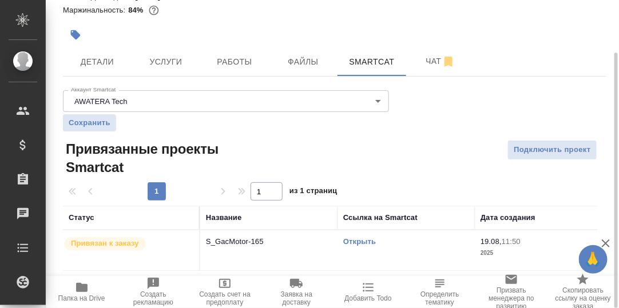
click at [364, 243] on link "Открыть" at bounding box center [359, 241] width 33 height 9
click at [363, 241] on link "Открыть" at bounding box center [359, 241] width 33 height 9
